Goal: Information Seeking & Learning: Learn about a topic

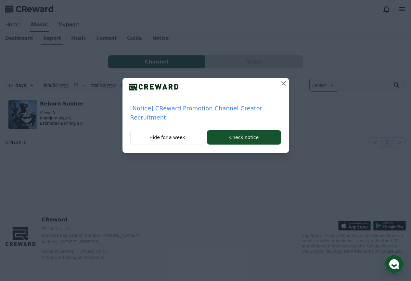
click at [283, 81] on icon at bounding box center [284, 83] width 8 height 8
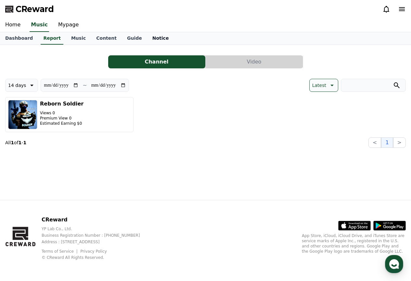
click at [147, 33] on link "Notice" at bounding box center [160, 38] width 27 height 12
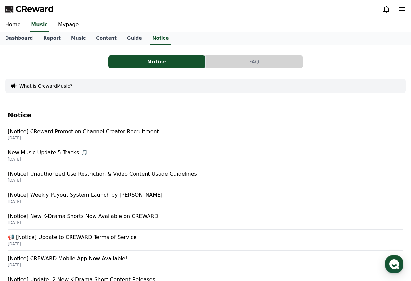
click at [134, 130] on p "[Notice] CReward Promotion Channel Creator Recruitment" at bounding box center [206, 131] width 396 height 8
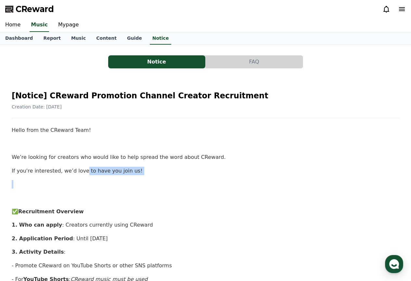
drag, startPoint x: 77, startPoint y: 171, endPoint x: 112, endPoint y: 183, distance: 36.5
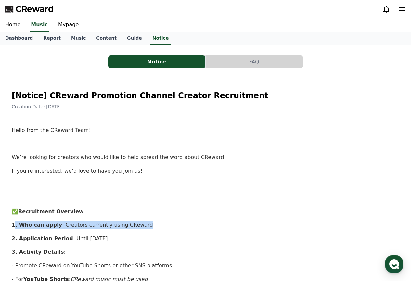
drag, startPoint x: 18, startPoint y: 224, endPoint x: 140, endPoint y: 221, distance: 122.6
click at [140, 221] on p "1. Who can apply : Creators currently using CReward" at bounding box center [206, 224] width 388 height 8
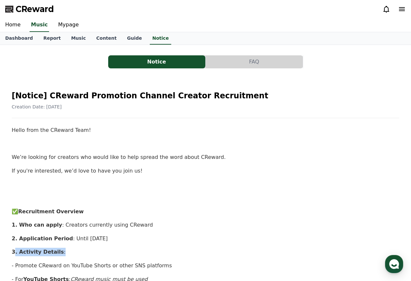
drag, startPoint x: 16, startPoint y: 243, endPoint x: 135, endPoint y: 249, distance: 119.5
click at [109, 240] on p "2. Application Period : Until [DATE]" at bounding box center [206, 238] width 388 height 8
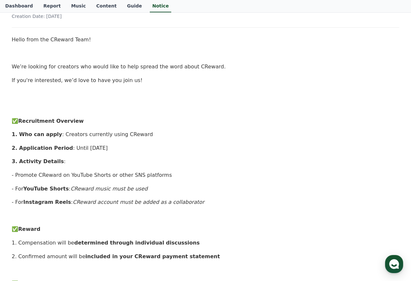
scroll to position [98, 0]
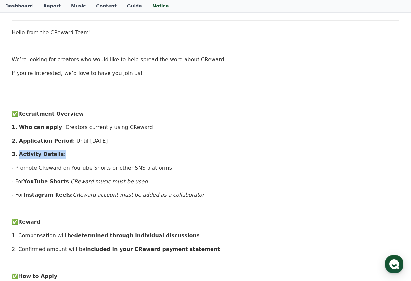
drag, startPoint x: 17, startPoint y: 154, endPoint x: 57, endPoint y: 155, distance: 39.7
click at [57, 155] on p "3. Activity Details :" at bounding box center [206, 154] width 388 height 8
click at [39, 170] on p "- Promote CReward on YouTube Shorts or other SNS platforms" at bounding box center [206, 168] width 388 height 8
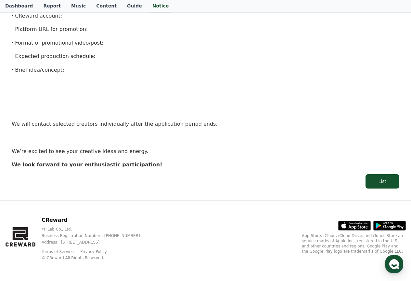
scroll to position [426, 0]
click at [380, 181] on div "List" at bounding box center [383, 180] width 8 height 7
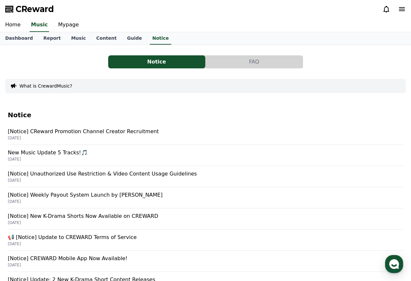
click at [380, 181] on p "[DATE]" at bounding box center [206, 179] width 396 height 5
click at [92, 197] on p "[Notice] Weekly Payout System Launch by [PERSON_NAME]" at bounding box center [206, 195] width 396 height 8
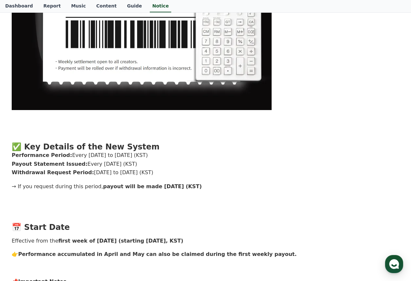
scroll to position [358, 0]
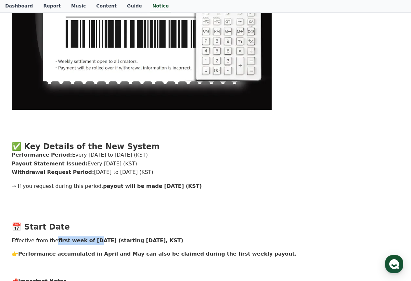
drag, startPoint x: 54, startPoint y: 241, endPoint x: 95, endPoint y: 243, distance: 41.0
click at [92, 242] on strong "first week of [DATE] (starting [DATE], KST)" at bounding box center [120, 240] width 125 height 6
click at [119, 242] on strong "first week of [DATE] (starting [DATE], KST)" at bounding box center [120, 240] width 125 height 6
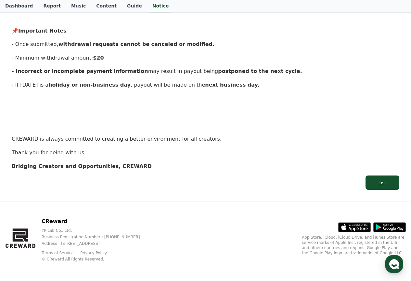
scroll to position [608, 0]
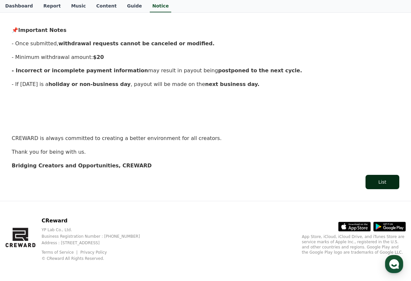
click at [377, 177] on button "List" at bounding box center [383, 182] width 34 height 14
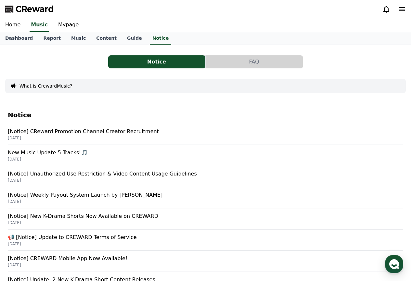
click at [246, 62] on button "FAQ" at bounding box center [254, 61] width 97 height 13
